Goal: Task Accomplishment & Management: Use online tool/utility

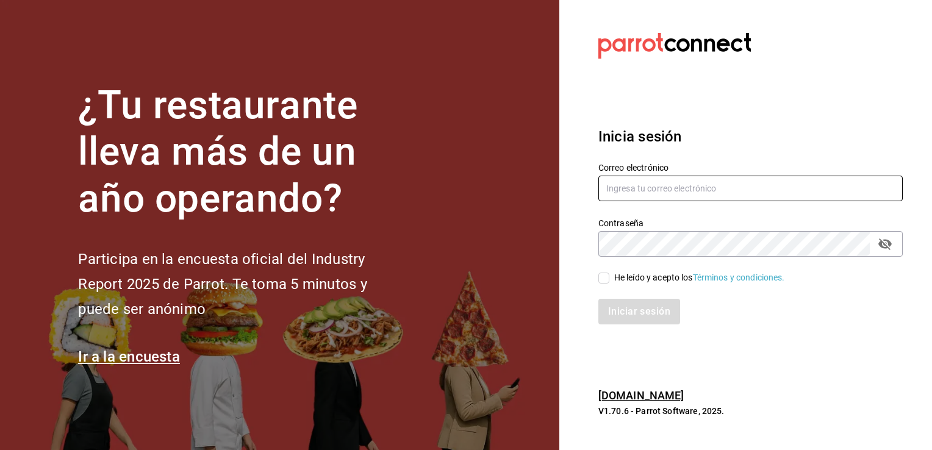
type input "[PERSON_NAME][EMAIL_ADDRESS][PERSON_NAME][DOMAIN_NAME]"
click at [605, 277] on input "He leído y acepto los Términos y condiciones." at bounding box center [603, 278] width 11 height 11
checkbox input "true"
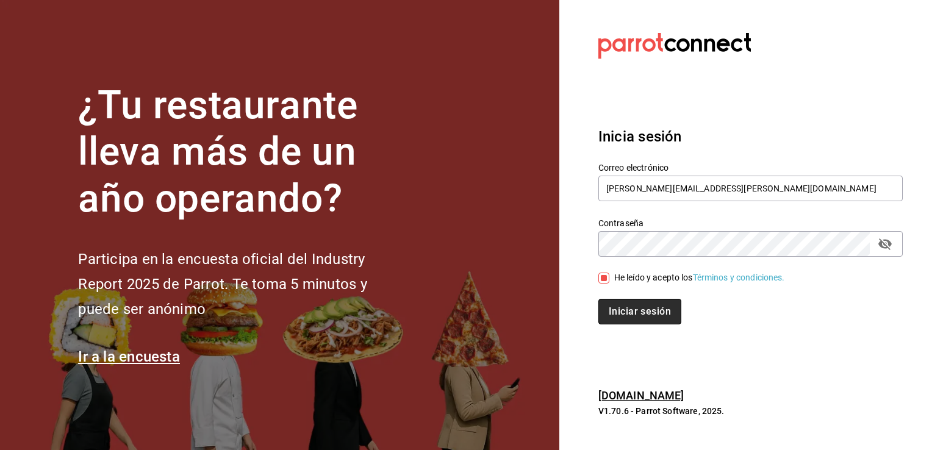
click at [613, 306] on button "Iniciar sesión" at bounding box center [639, 312] width 83 height 26
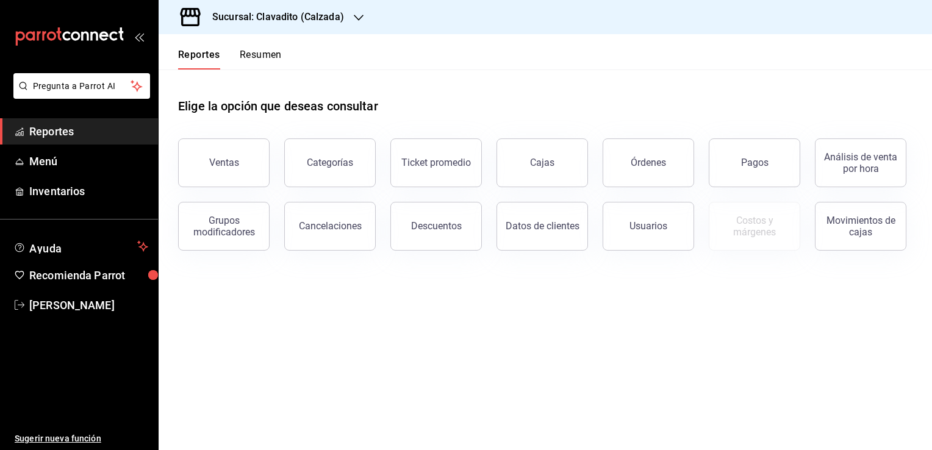
click at [356, 16] on icon "button" at bounding box center [359, 18] width 10 height 10
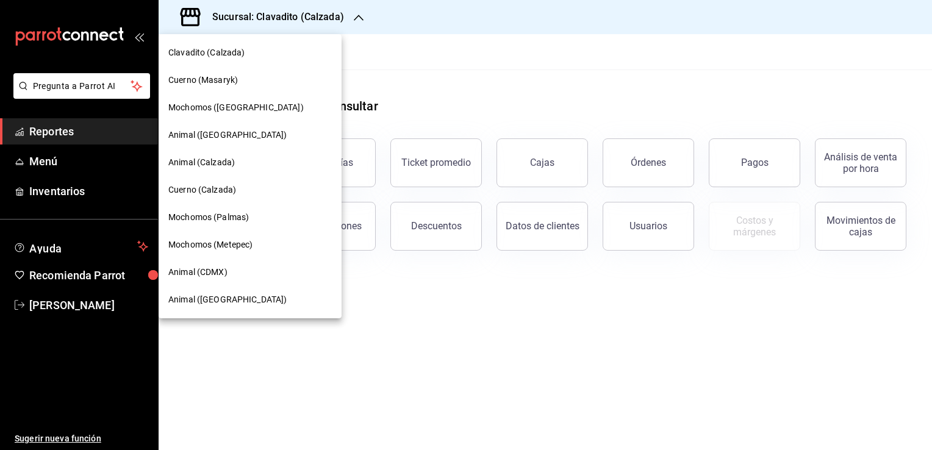
click at [187, 188] on span "Cuerno (Calzada)" at bounding box center [202, 190] width 68 height 13
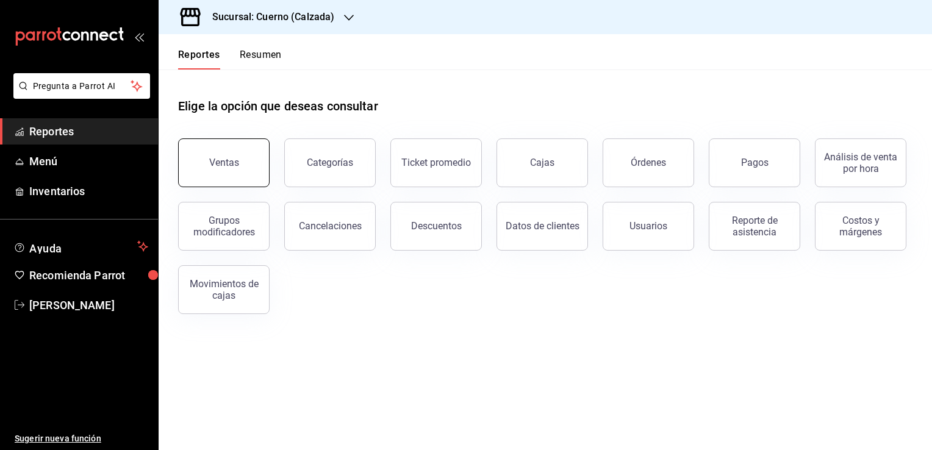
click at [207, 170] on button "Ventas" at bounding box center [223, 162] width 91 height 49
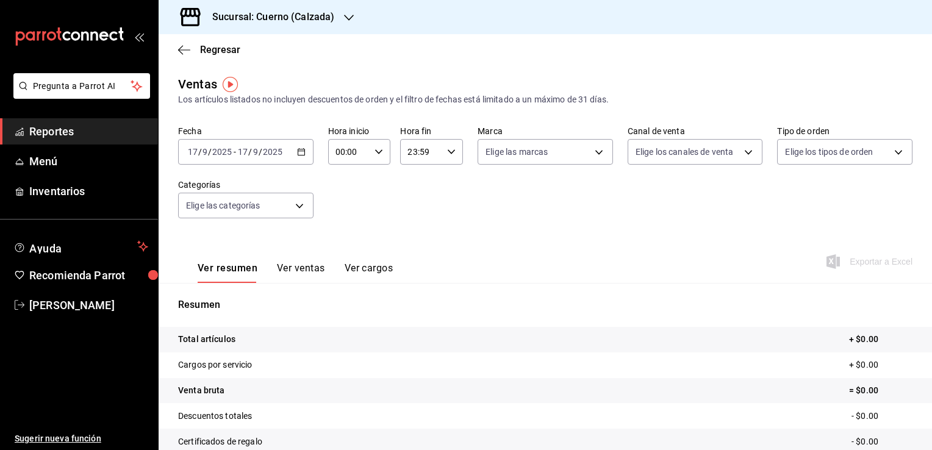
click at [297, 153] on icon "button" at bounding box center [301, 152] width 9 height 9
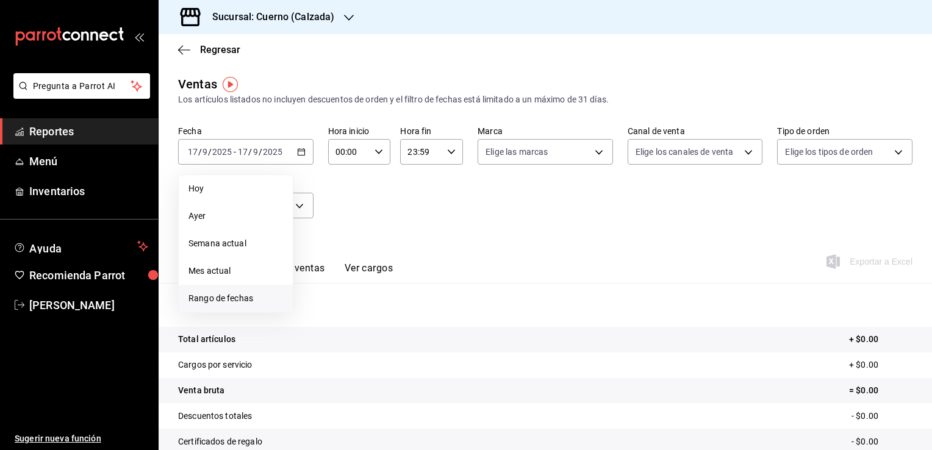
click at [193, 300] on span "Rango de fechas" at bounding box center [235, 298] width 95 height 13
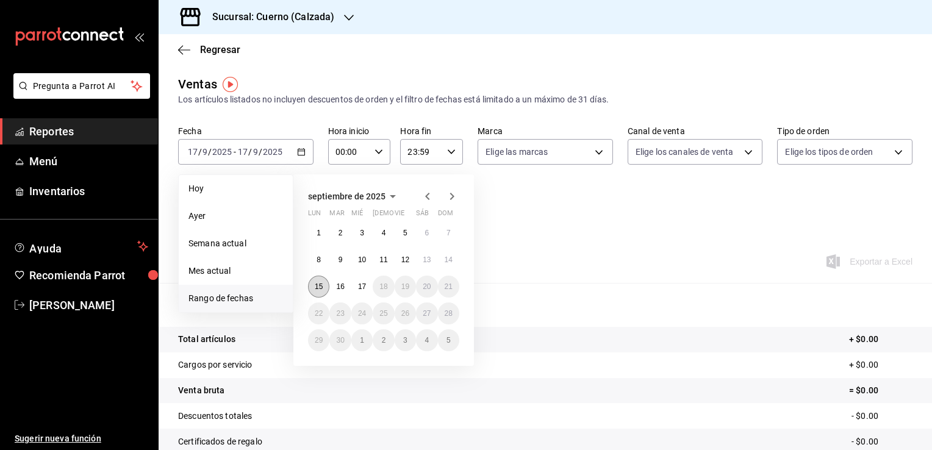
click at [317, 283] on abbr "15" at bounding box center [319, 286] width 8 height 9
click at [366, 288] on button "17" at bounding box center [361, 287] width 21 height 22
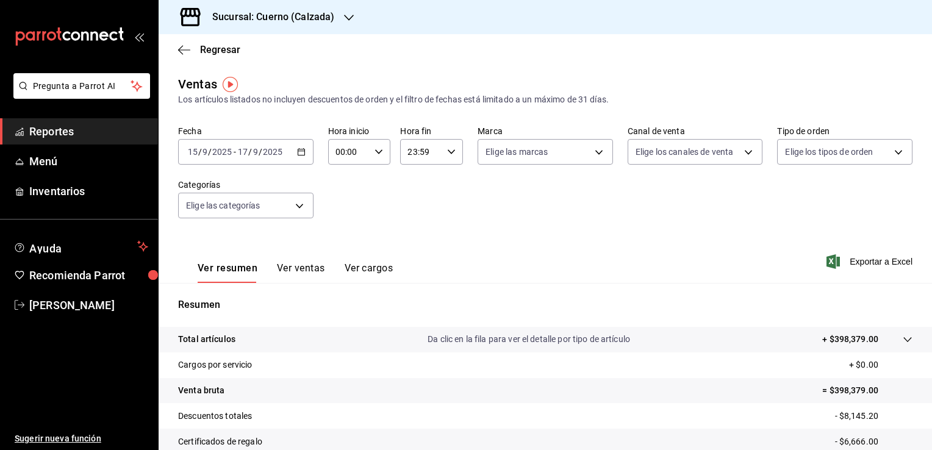
click at [374, 152] on icon "button" at bounding box center [378, 152] width 9 height 9
click at [376, 156] on div at bounding box center [466, 225] width 932 height 450
click at [376, 151] on icon "button" at bounding box center [378, 152] width 9 height 9
click at [373, 240] on span "02" at bounding box center [373, 242] width 12 height 10
type input "00:02"
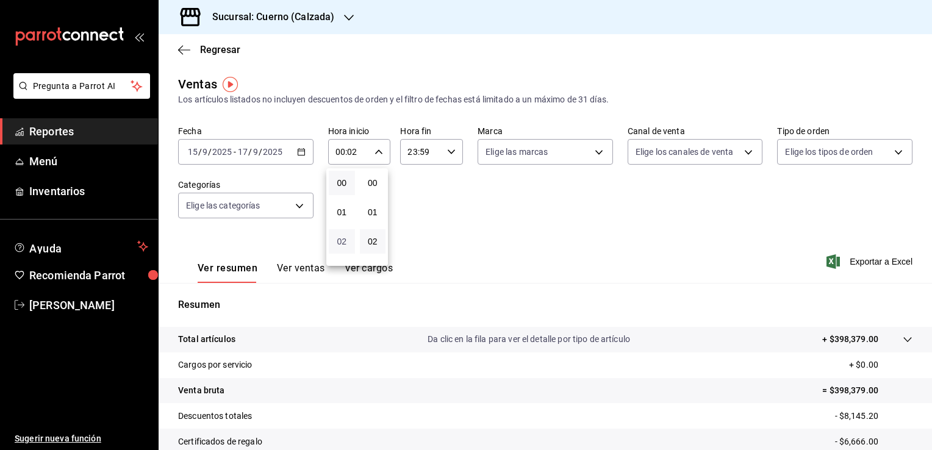
click at [341, 246] on span "02" at bounding box center [342, 242] width 12 height 10
type input "02:02"
click at [371, 238] on span "02" at bounding box center [373, 242] width 12 height 10
click at [373, 182] on span "00" at bounding box center [373, 183] width 12 height 10
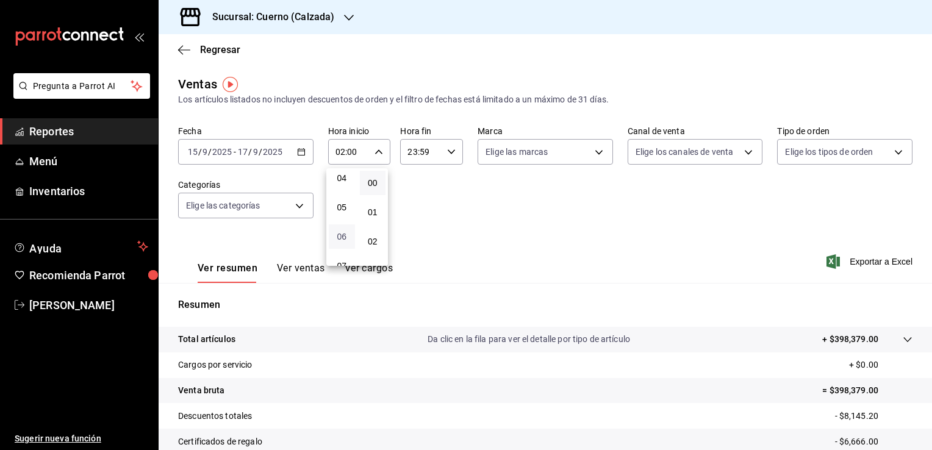
click at [343, 241] on span "06" at bounding box center [342, 237] width 12 height 10
type input "06:00"
click at [446, 151] on div at bounding box center [466, 225] width 932 height 450
click at [447, 151] on icon "button" at bounding box center [451, 152] width 9 height 9
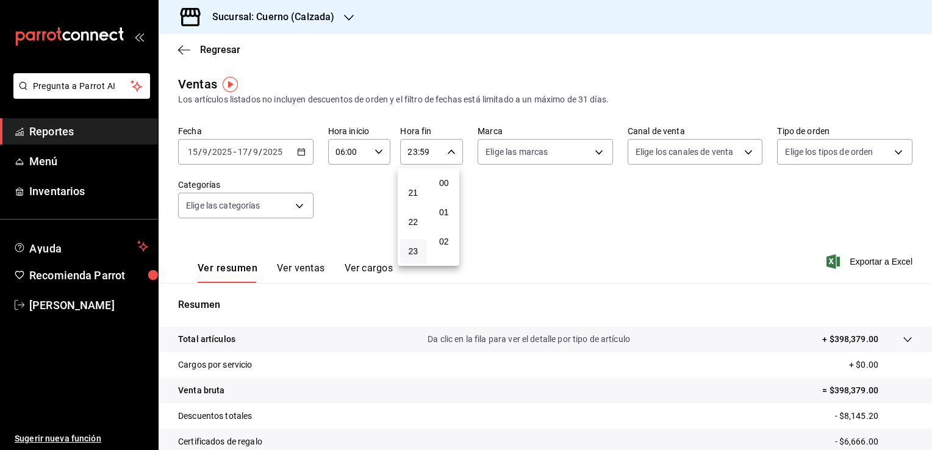
scroll to position [1688, 0]
click at [408, 198] on button "21" at bounding box center [413, 192] width 26 height 24
type input "21:59"
click at [412, 205] on span "06" at bounding box center [413, 206] width 12 height 10
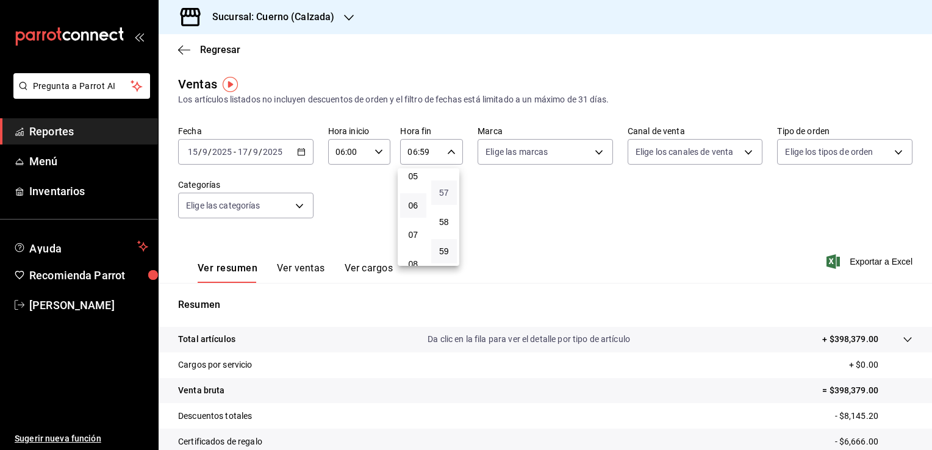
click at [444, 188] on span "57" at bounding box center [444, 193] width 12 height 10
type input "06:57"
click at [446, 185] on span "00" at bounding box center [444, 183] width 12 height 10
type input "06:00"
click at [593, 150] on div at bounding box center [466, 225] width 932 height 450
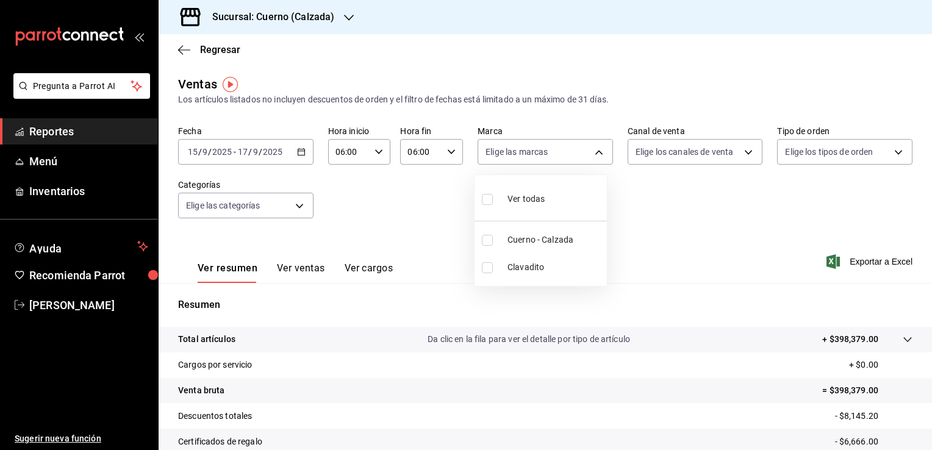
click at [593, 150] on body "Pregunta a Parrot AI Reportes Menú Inventarios Ayuda Recomienda Parrot Rogelio …" at bounding box center [466, 225] width 932 height 450
click at [483, 199] on input "checkbox" at bounding box center [487, 199] width 11 height 11
checkbox input "true"
type input "b7ae777b-2dfc-42e0-9650-6cefdf37a424,c000f1c0-fb9f-4016-8e6a-f0d1e83e893d"
checkbox input "true"
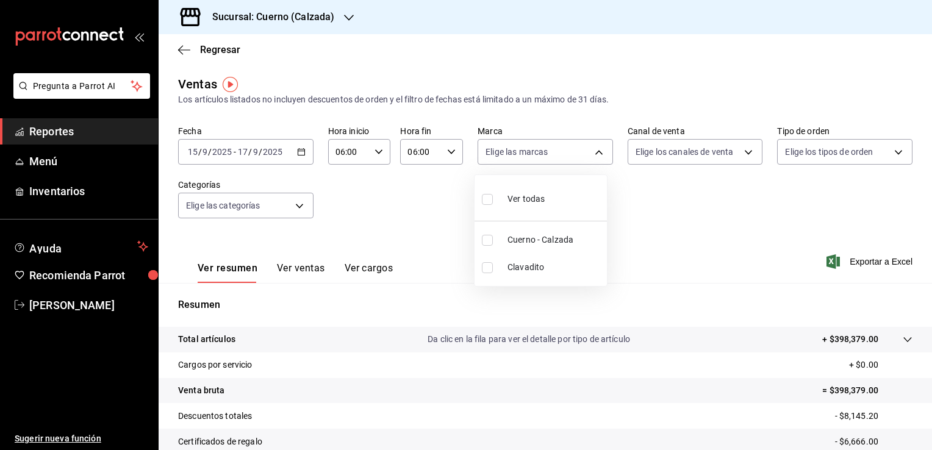
checkbox input "true"
click at [743, 152] on div at bounding box center [466, 225] width 932 height 450
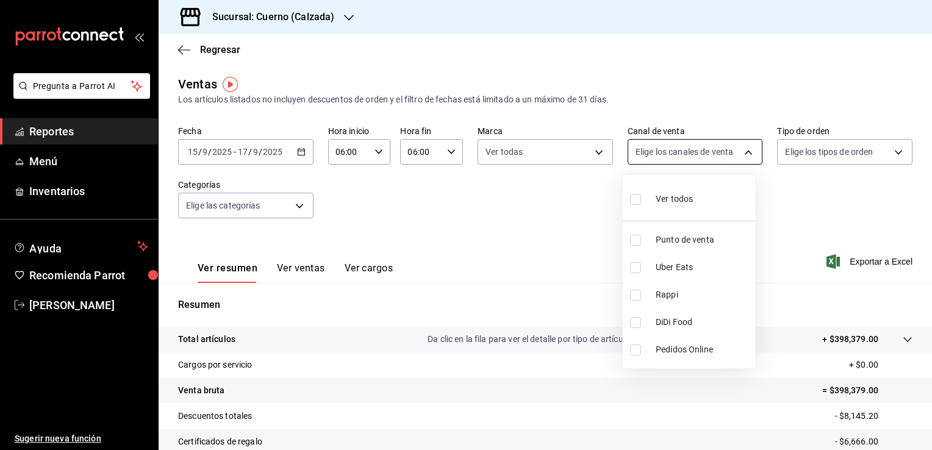
click at [741, 152] on body "Pregunta a Parrot AI Reportes Menú Inventarios Ayuda Recomienda Parrot Rogelio …" at bounding box center [466, 225] width 932 height 450
click at [637, 199] on input "checkbox" at bounding box center [635, 199] width 11 height 11
checkbox input "true"
type input "PARROT,UBER_EATS,RAPPI,DIDI_FOOD,ONLINE"
checkbox input "true"
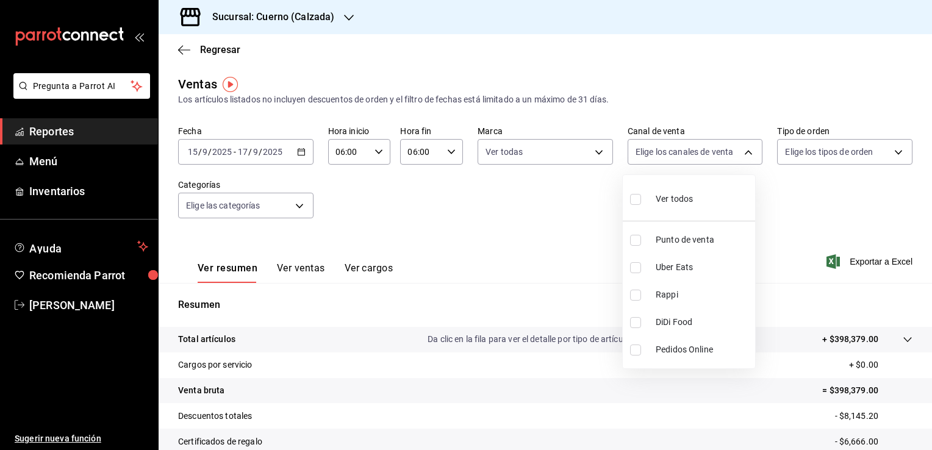
checkbox input "true"
click at [888, 152] on div at bounding box center [466, 225] width 932 height 450
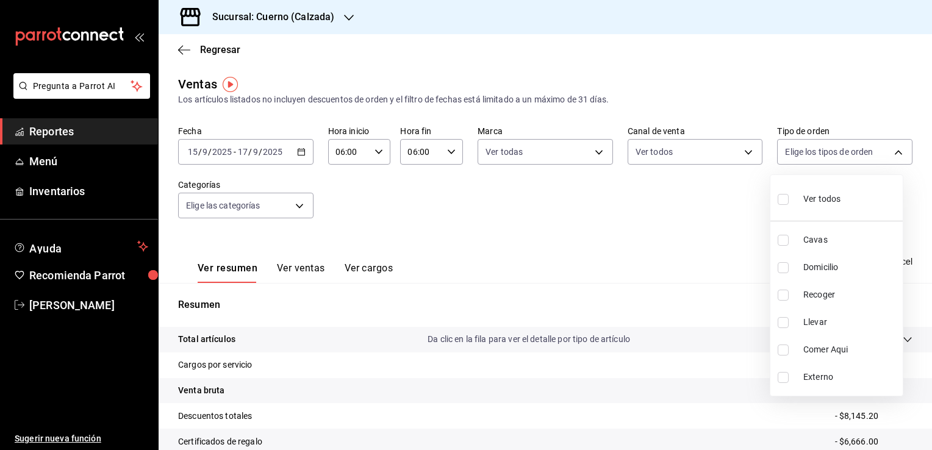
click at [888, 152] on body "Pregunta a Parrot AI Reportes Menú Inventarios Ayuda Recomienda Parrot Rogelio …" at bounding box center [466, 225] width 932 height 450
click at [784, 199] on input "checkbox" at bounding box center [782, 199] width 11 height 11
checkbox input "true"
type input "45550569-3ed2-40ec-865f-a78a43aad0fb,ed9744db-0daf-4564-a5b3-b3442505d928,23f9e…"
checkbox input "true"
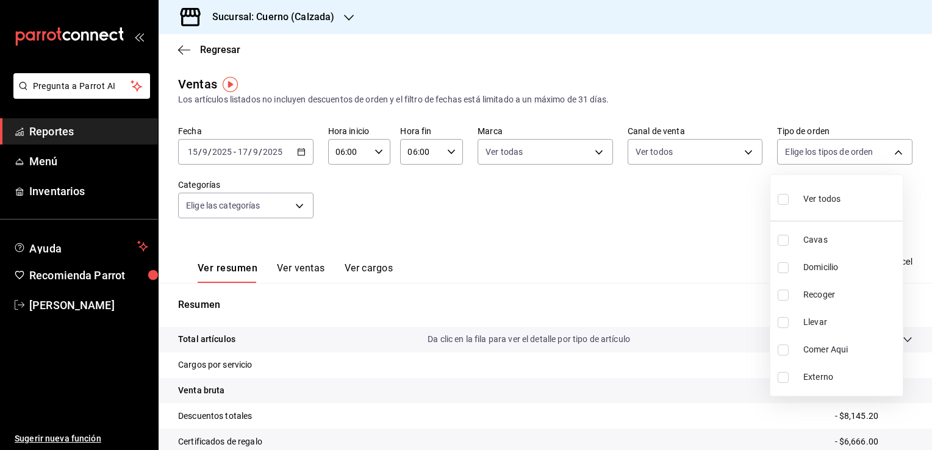
checkbox input "true"
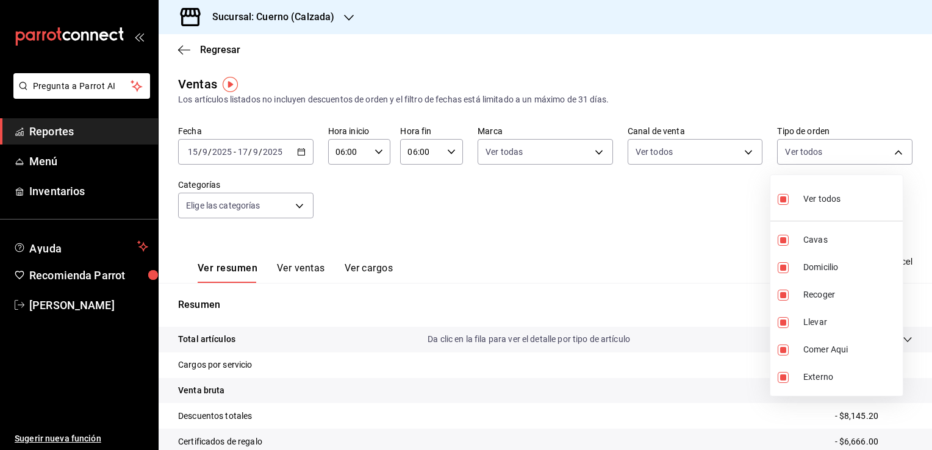
click at [295, 208] on div at bounding box center [466, 225] width 932 height 450
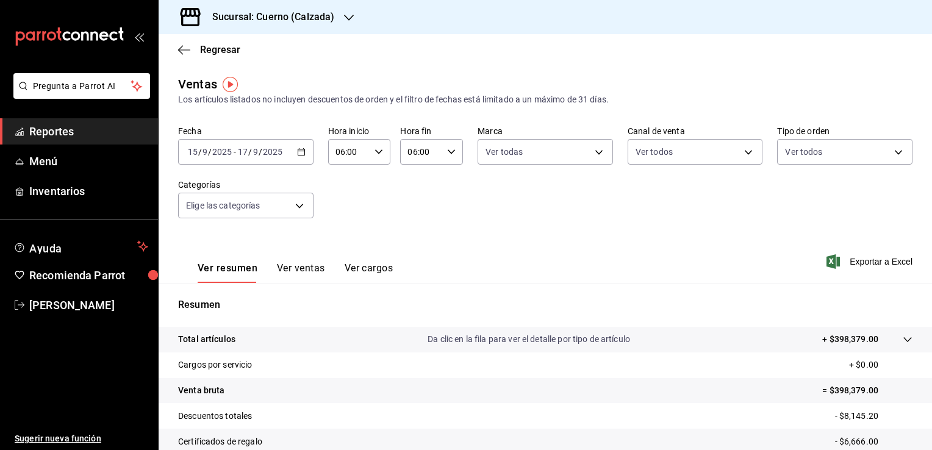
click at [295, 208] on body "Pregunta a Parrot AI Reportes Menú Inventarios Ayuda Recomienda Parrot Rogelio …" at bounding box center [466, 225] width 932 height 450
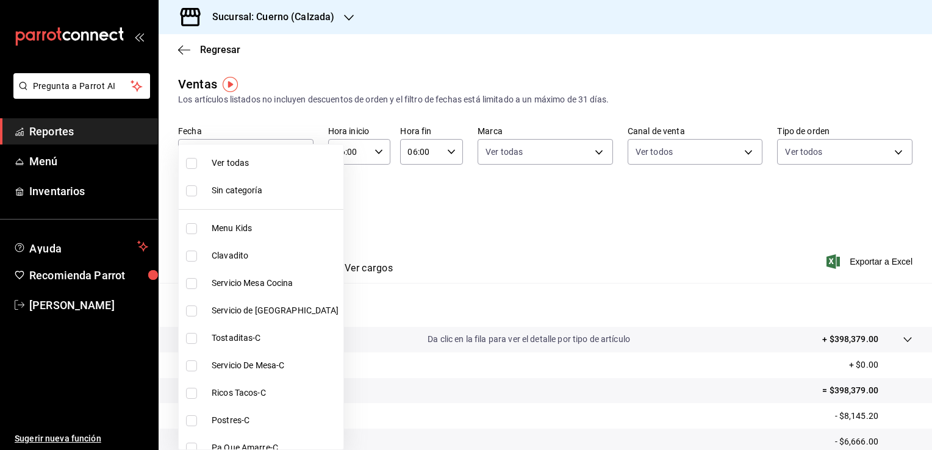
click at [193, 159] on input "checkbox" at bounding box center [191, 163] width 11 height 11
checkbox input "true"
type input "fcad426d-22b8-4bc7-85b2-27ee6775f3f6,560d4c35-d9fc-4089-91ff-402d238ea400,30284…"
checkbox input "true"
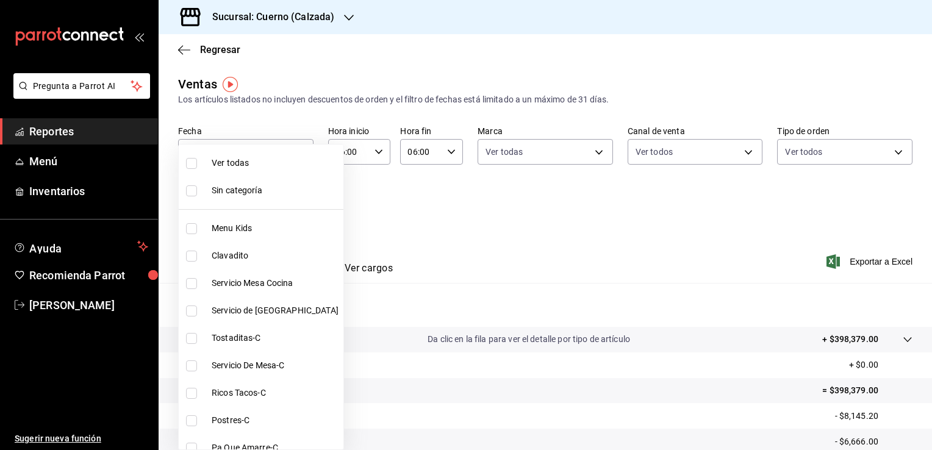
checkbox input "true"
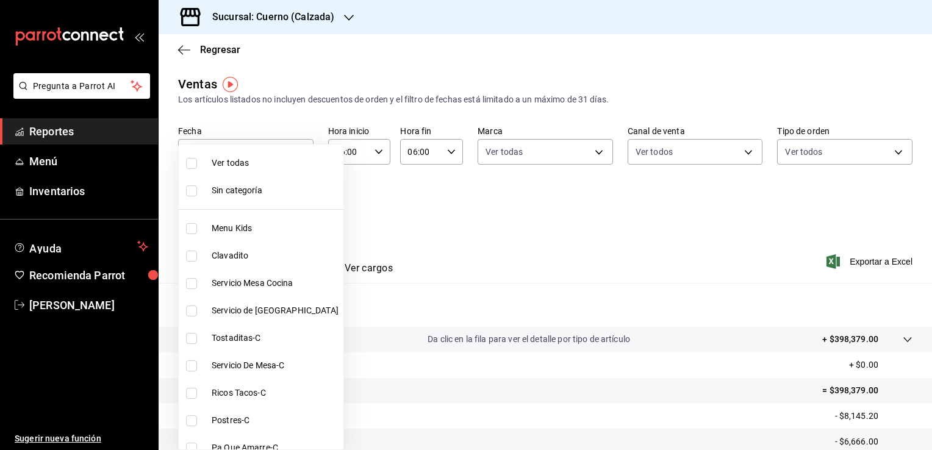
checkbox input "true"
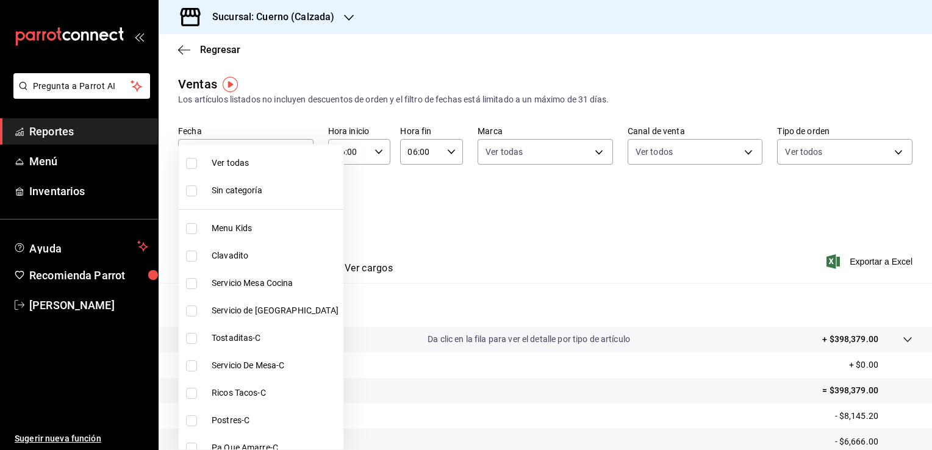
checkbox input "true"
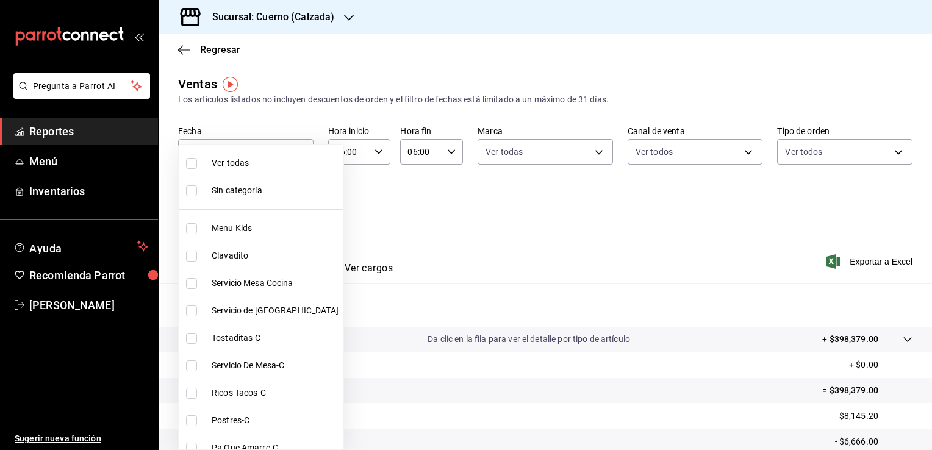
checkbox input "true"
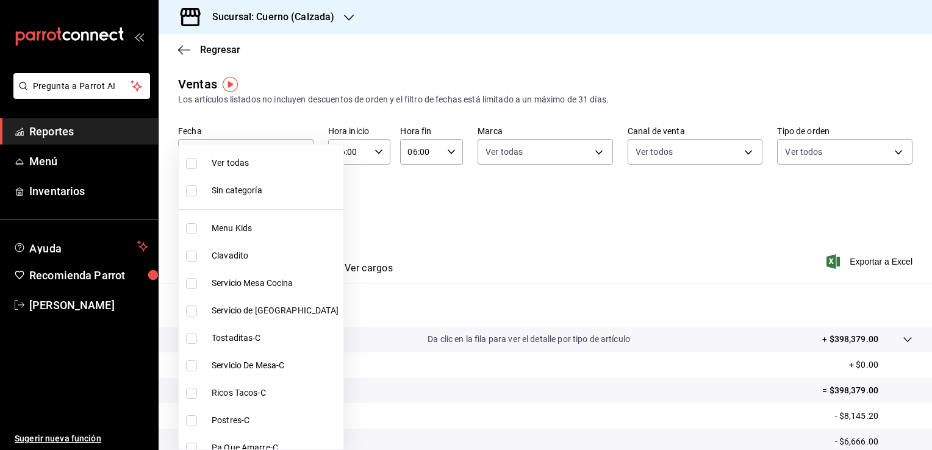
checkbox input "true"
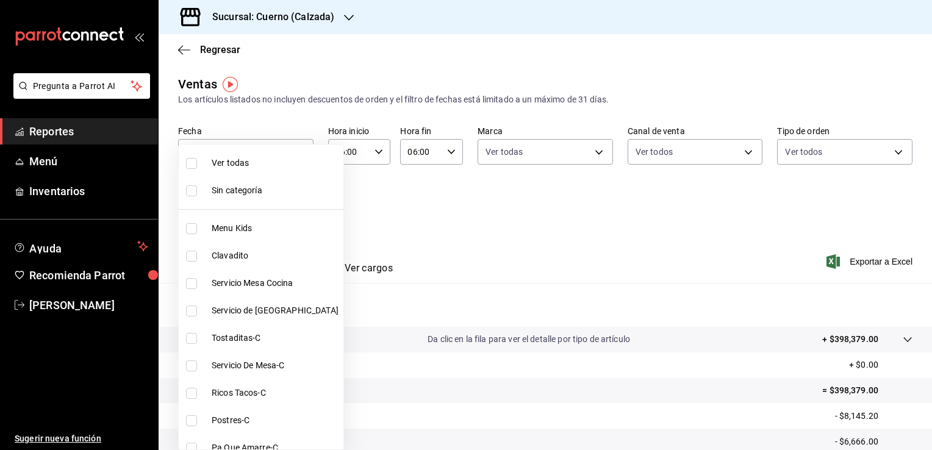
checkbox input "true"
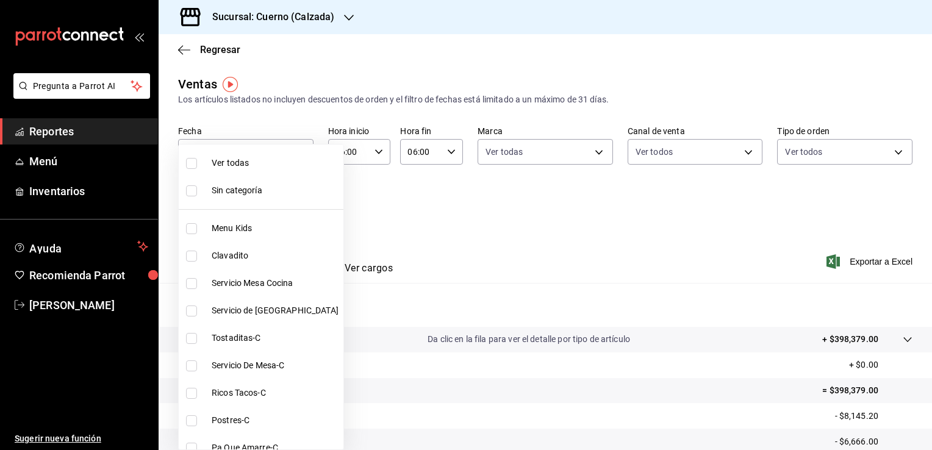
checkbox input "true"
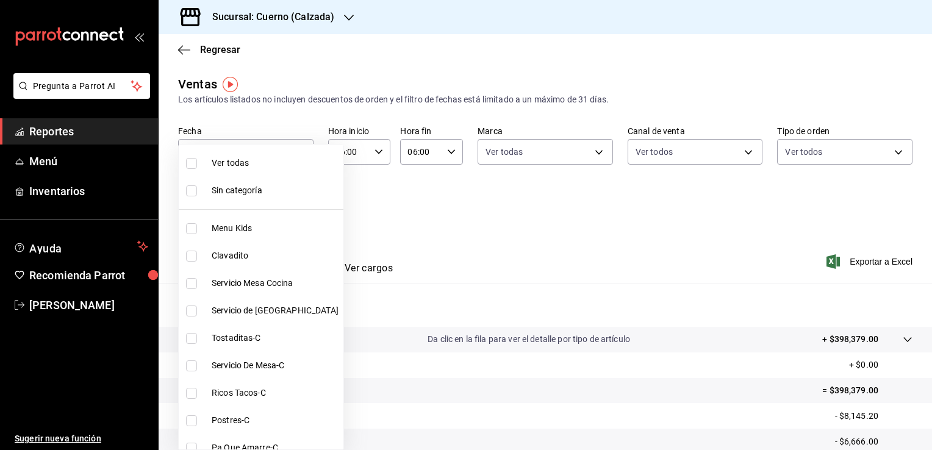
checkbox input "true"
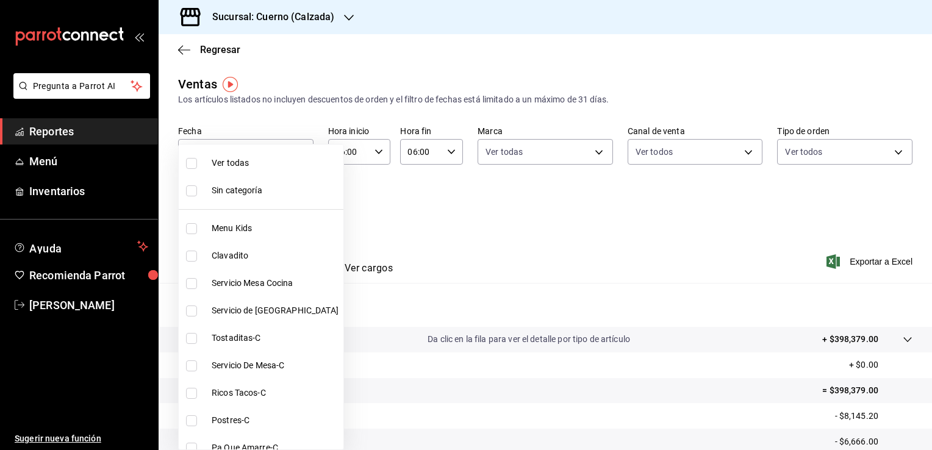
checkbox input "true"
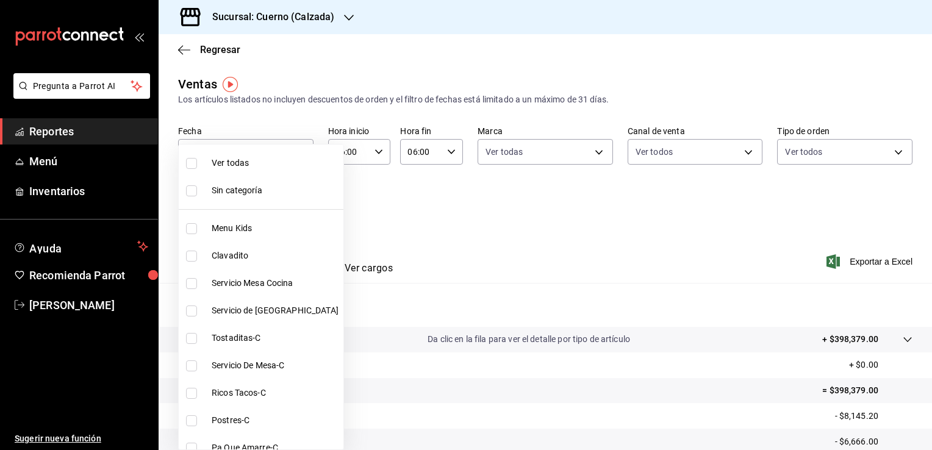
checkbox input "true"
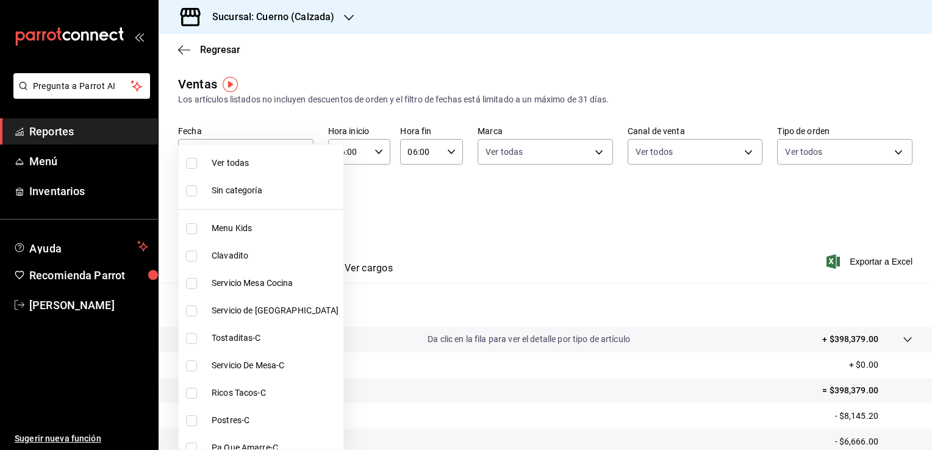
checkbox input "true"
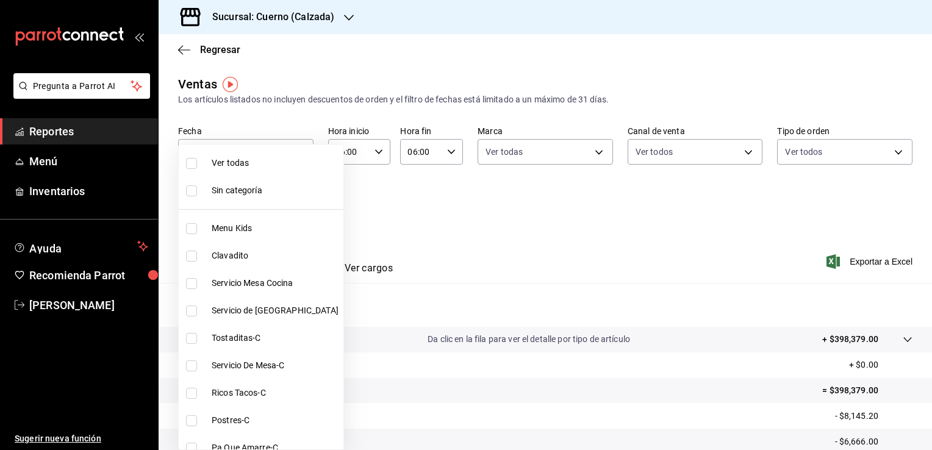
checkbox input "true"
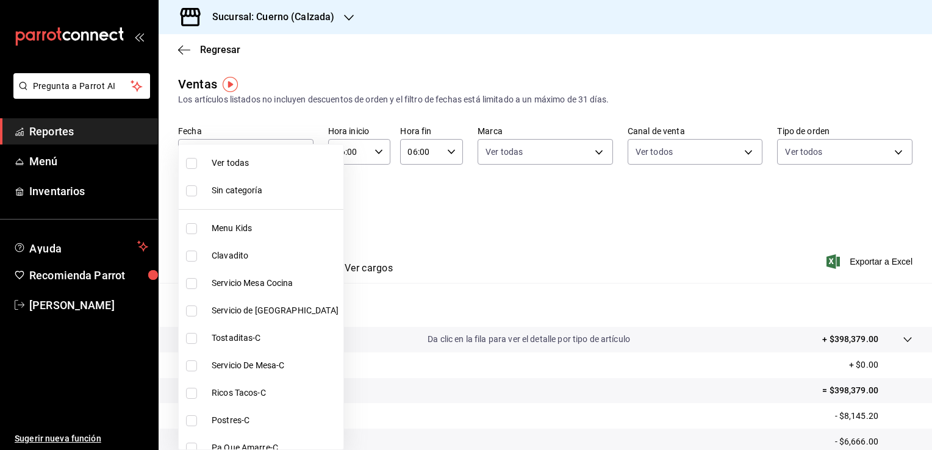
checkbox input "true"
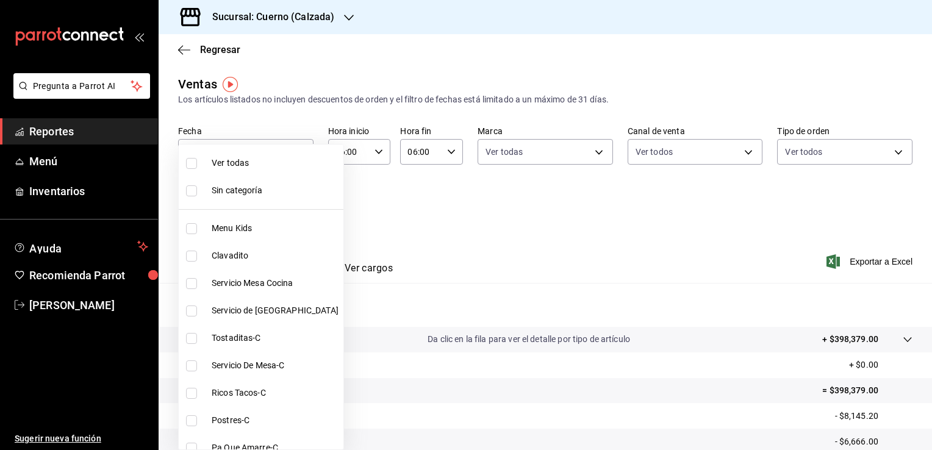
checkbox input "true"
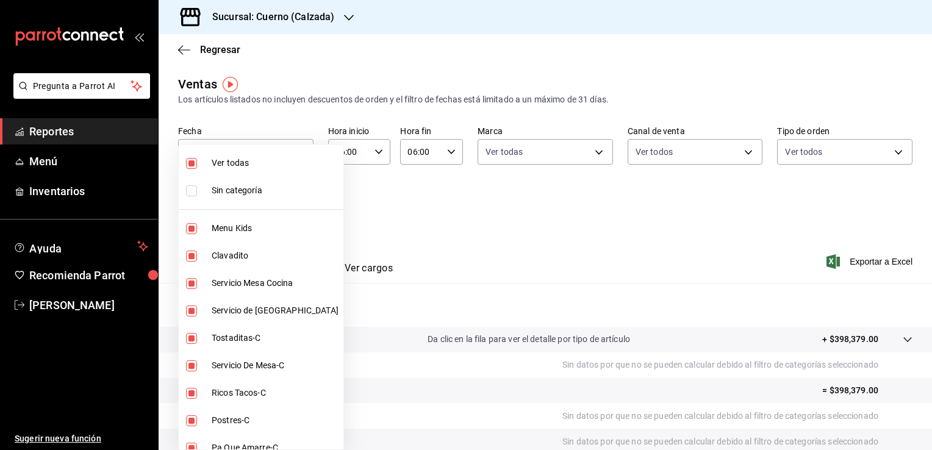
click at [405, 227] on div at bounding box center [466, 225] width 932 height 450
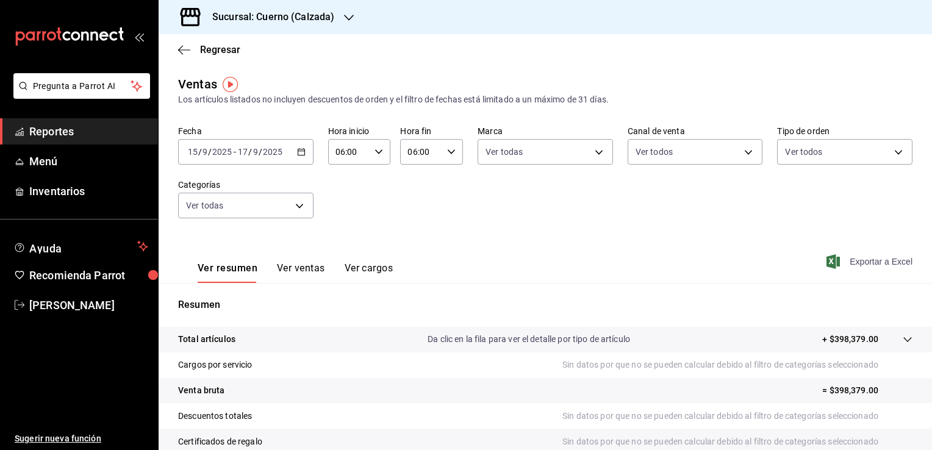
click at [859, 260] on span "Exportar a Excel" at bounding box center [871, 261] width 84 height 15
